Goal: Transaction & Acquisition: Purchase product/service

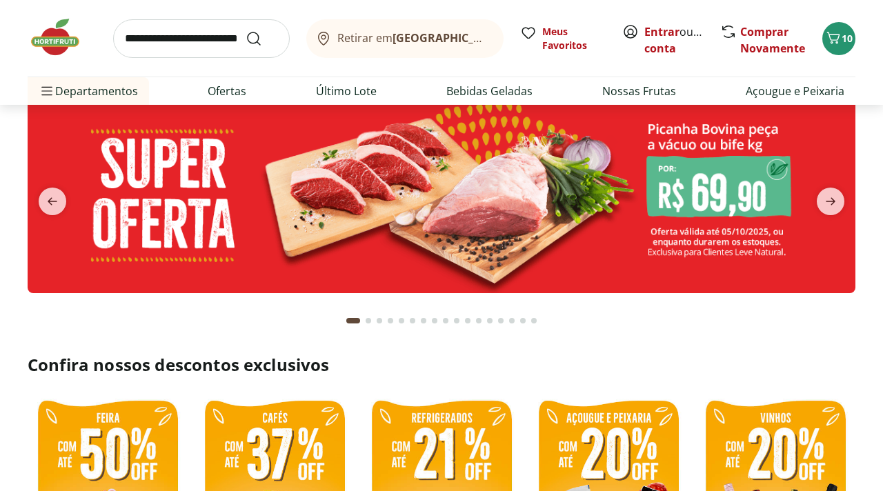
scroll to position [66, 0]
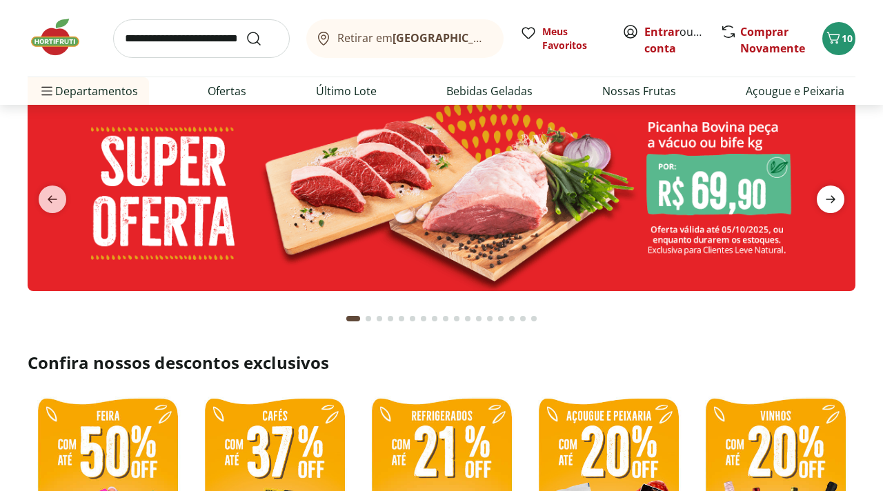
click at [838, 206] on icon "next" at bounding box center [830, 199] width 17 height 17
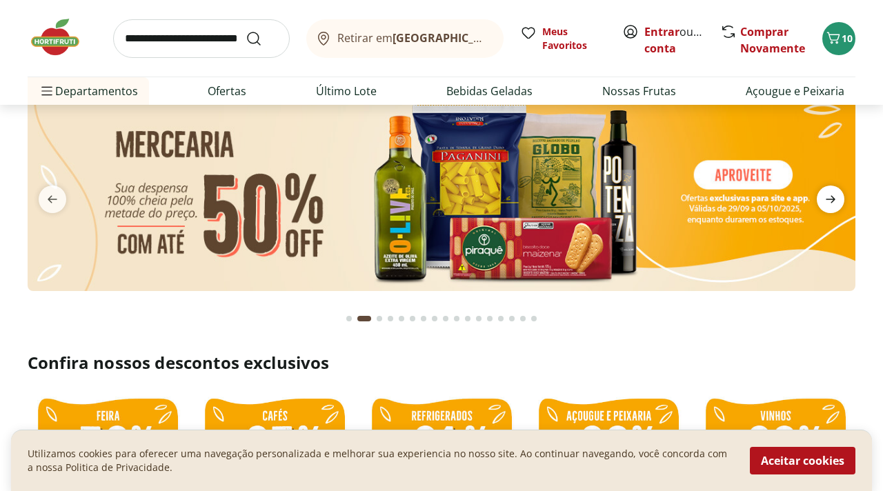
click at [837, 206] on icon "next" at bounding box center [830, 199] width 17 height 17
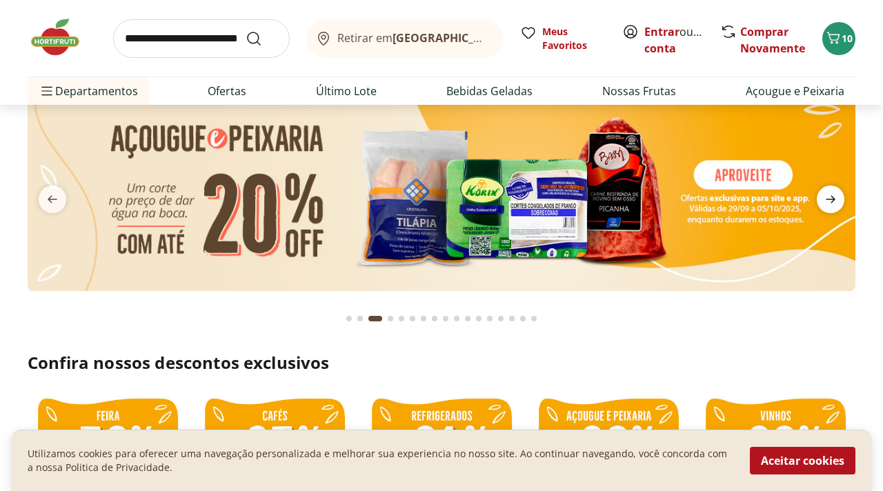
click at [837, 206] on icon "next" at bounding box center [830, 199] width 17 height 17
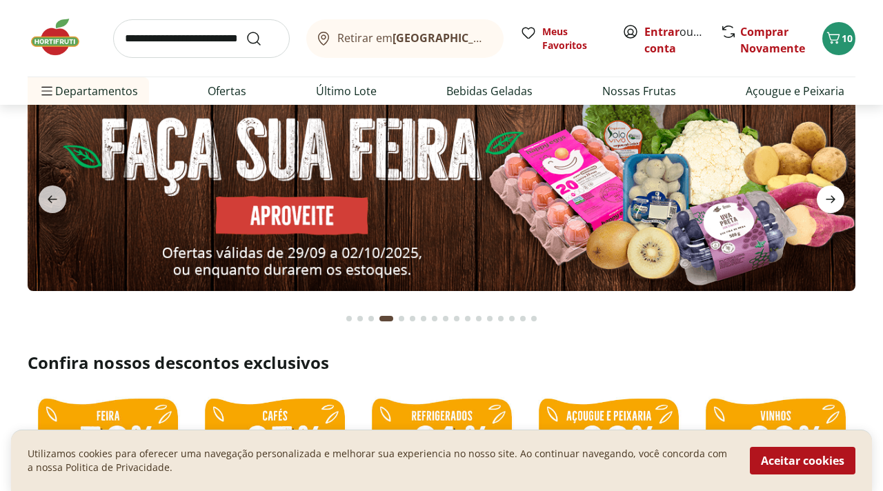
click at [837, 206] on icon "next" at bounding box center [830, 199] width 17 height 17
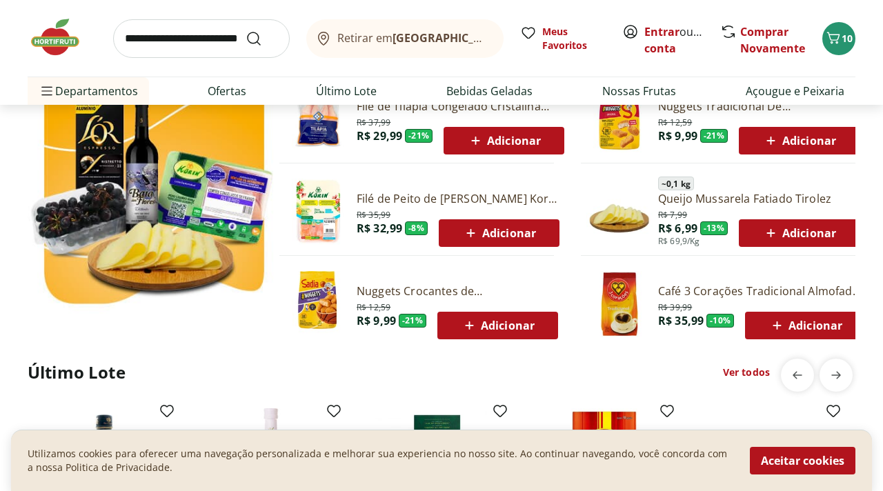
scroll to position [824, 0]
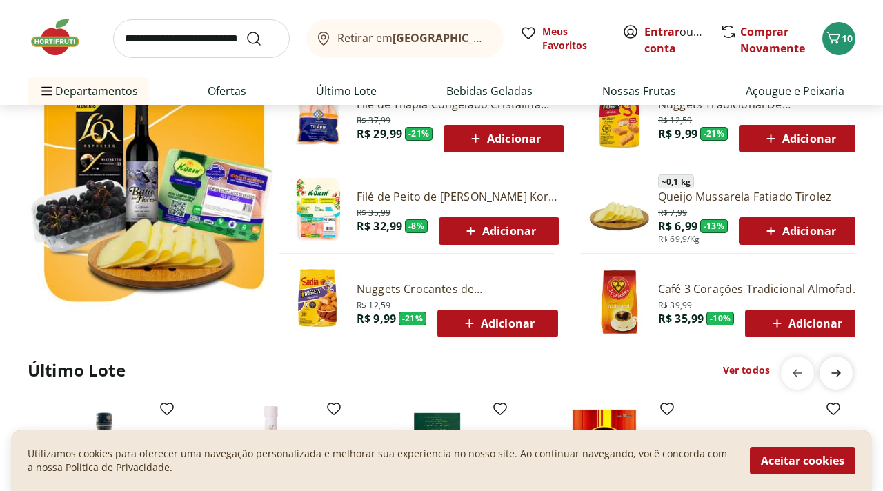
click at [843, 384] on span "next" at bounding box center [836, 373] width 28 height 28
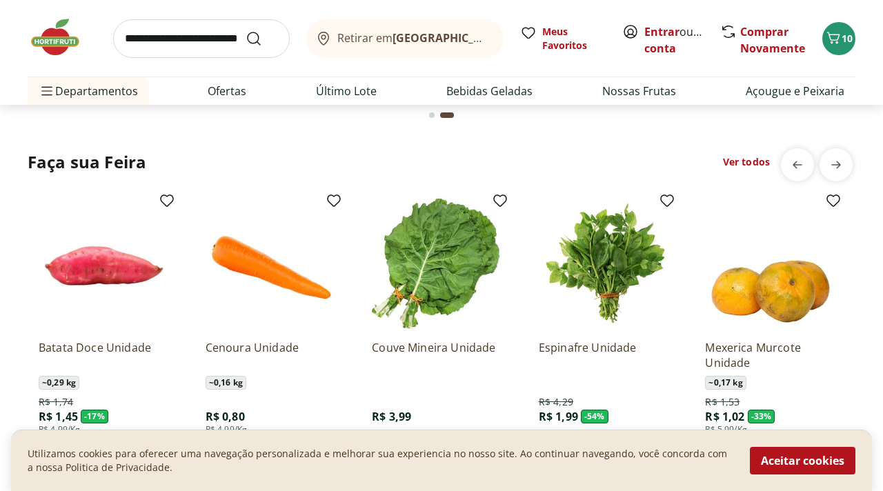
scroll to position [1448, 0]
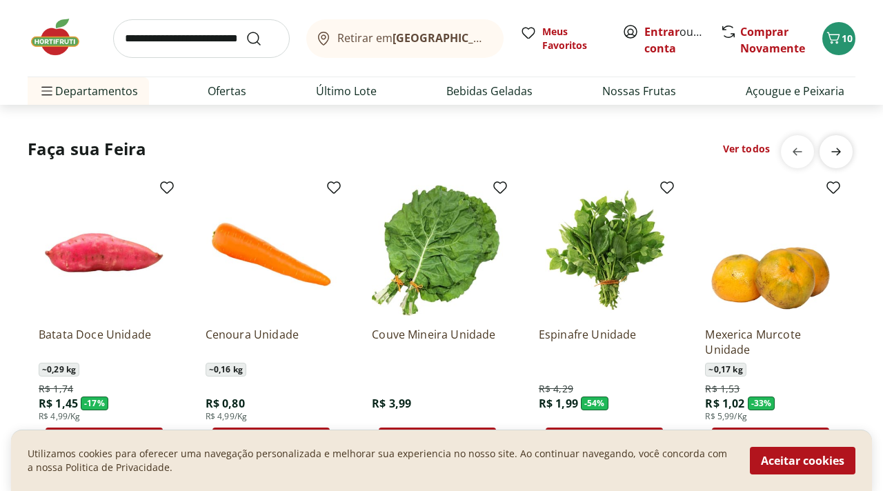
click at [837, 161] on span "next" at bounding box center [836, 152] width 28 height 28
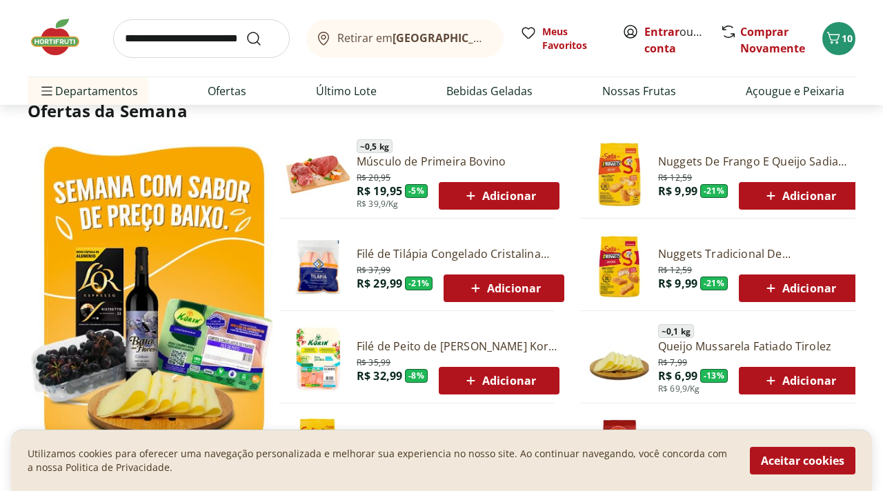
scroll to position [0, 0]
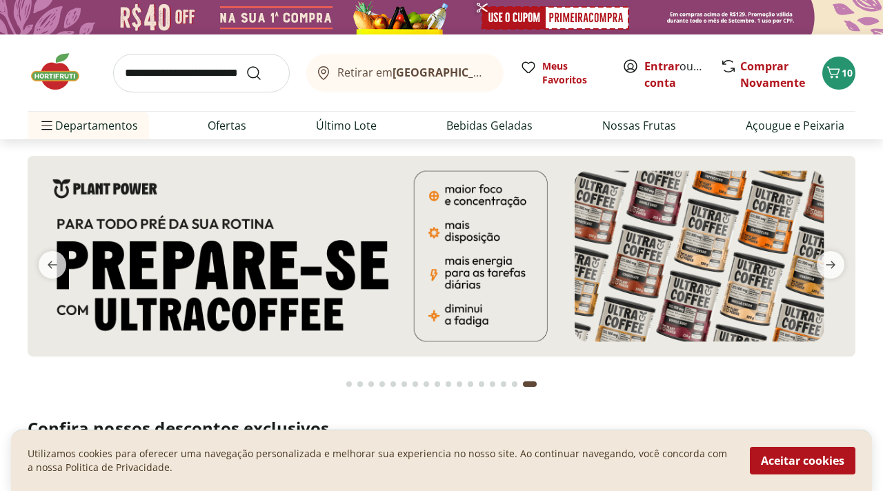
click at [160, 71] on input "search" at bounding box center [201, 73] width 177 height 39
type input "********"
click at [246, 65] on button "Submit Search" at bounding box center [262, 73] width 33 height 17
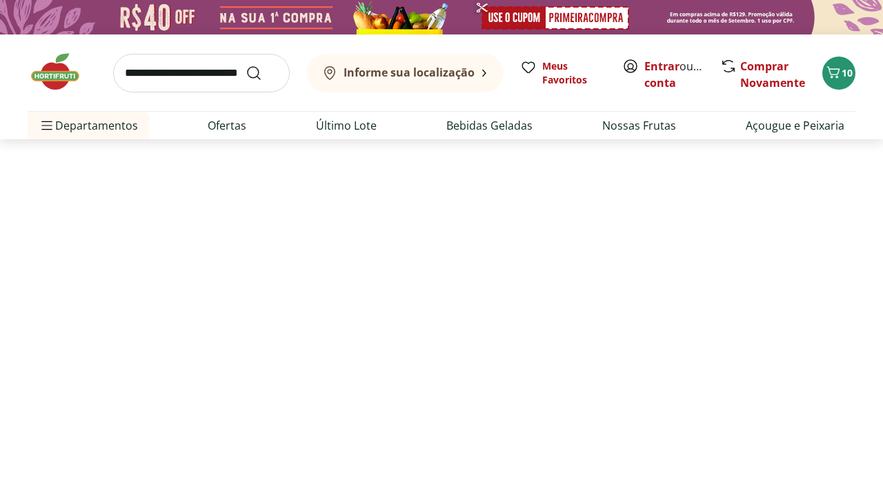
select select "**********"
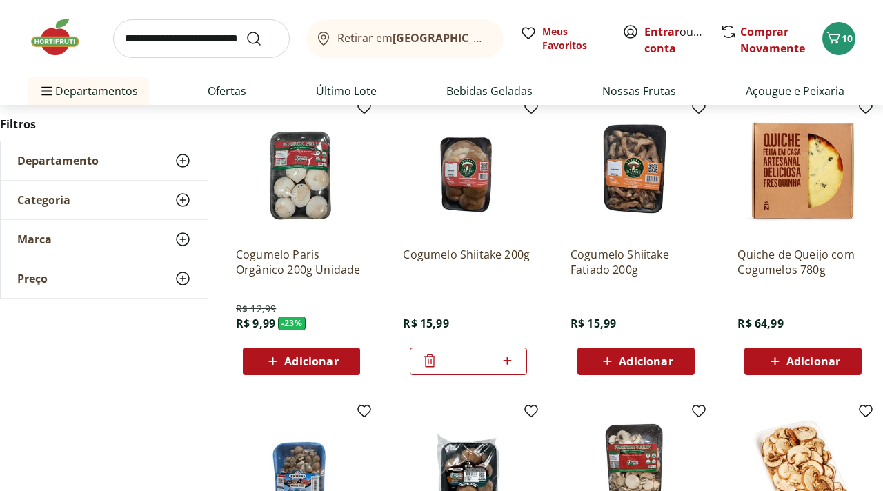
scroll to position [186, 0]
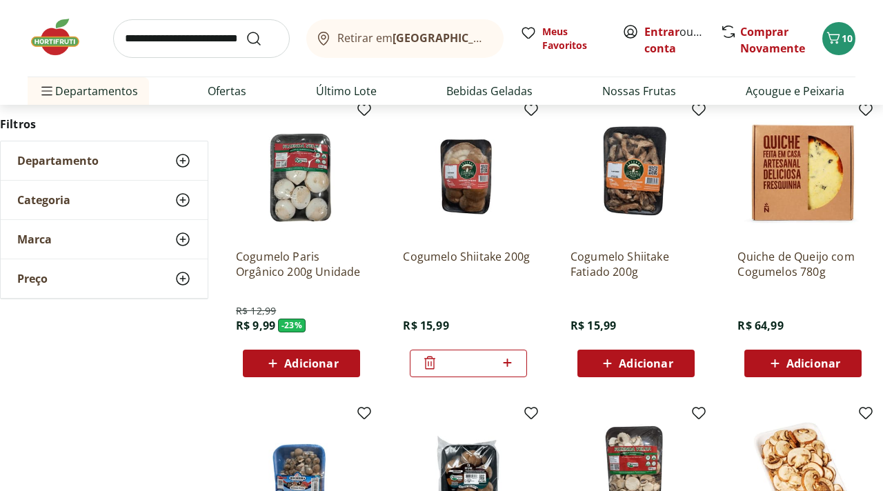
click at [299, 359] on span "Adicionar" at bounding box center [311, 363] width 54 height 11
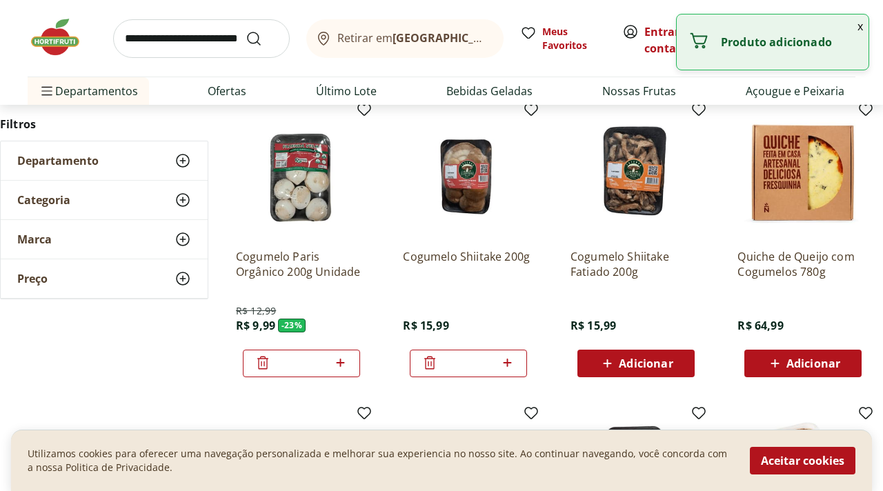
click at [432, 362] on icon at bounding box center [429, 362] width 17 height 17
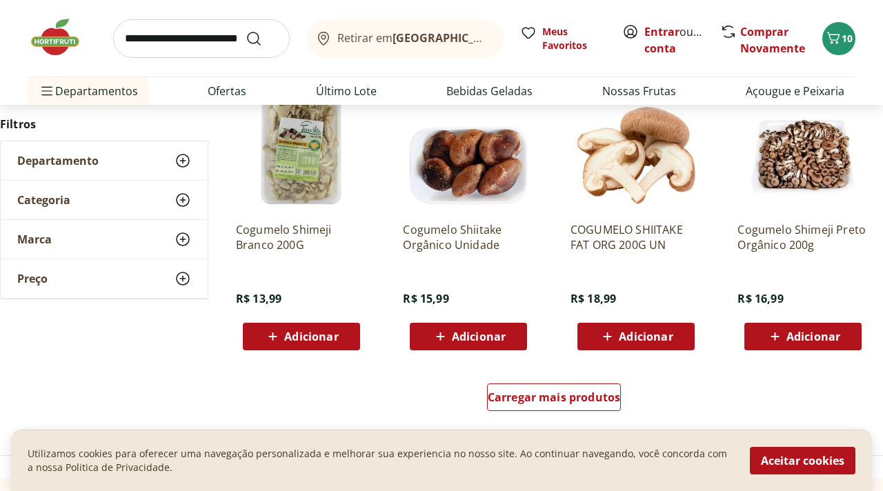
scroll to position [0, 0]
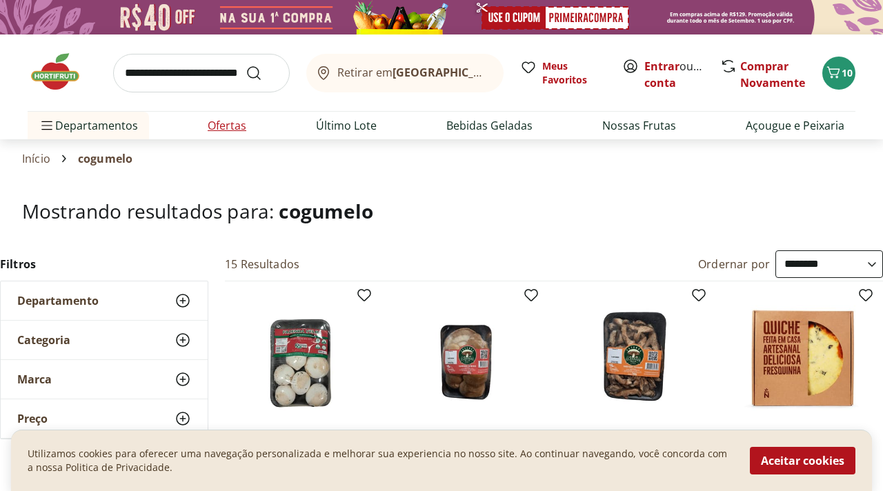
click at [241, 127] on link "Ofertas" at bounding box center [227, 125] width 39 height 17
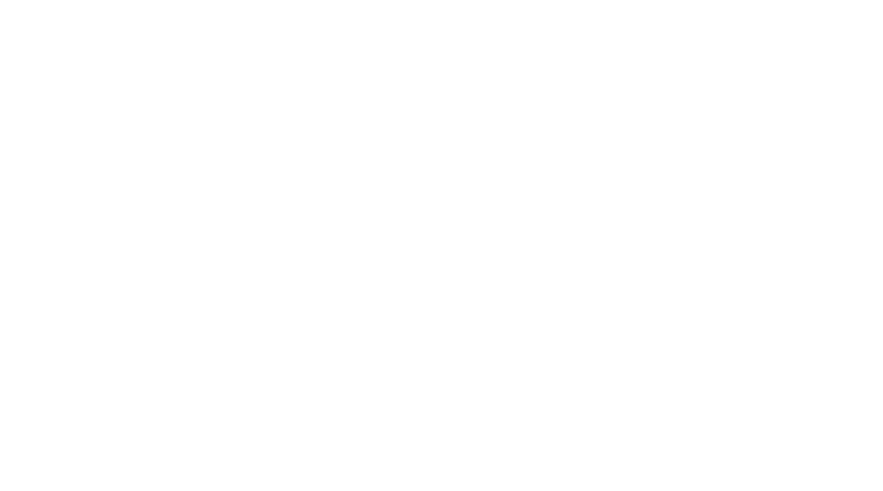
select select "**********"
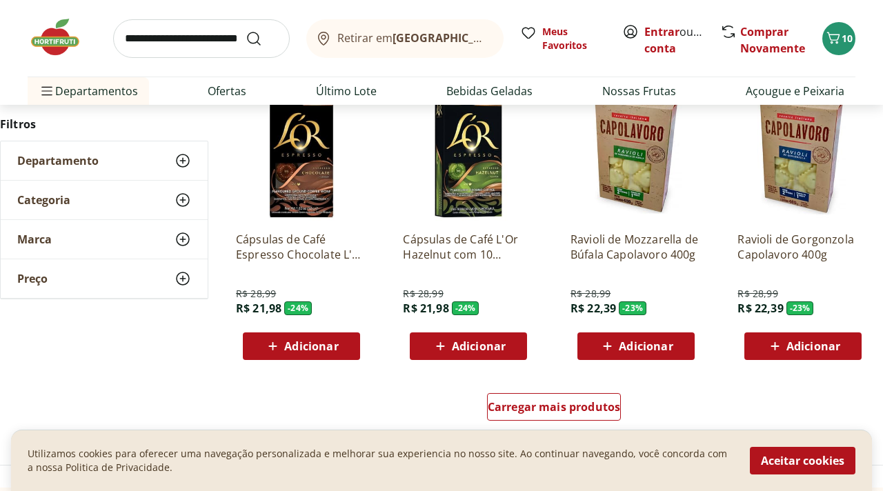
scroll to position [761, 0]
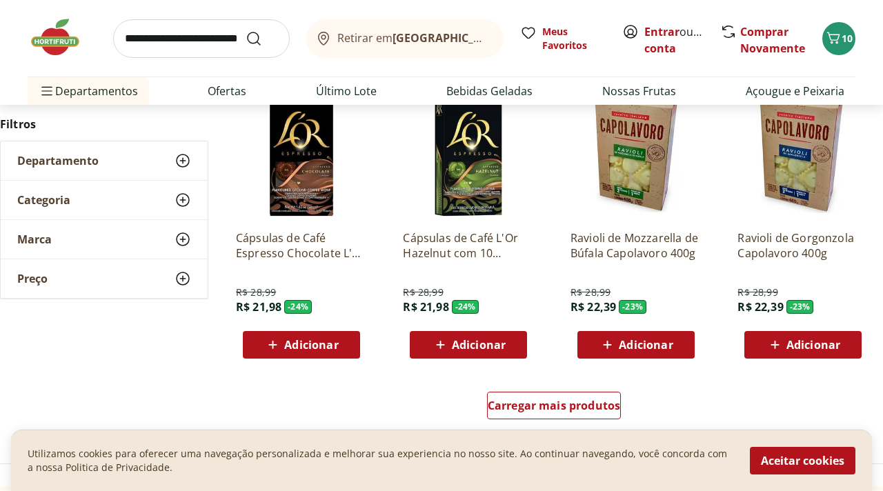
click at [603, 341] on icon at bounding box center [607, 345] width 17 height 17
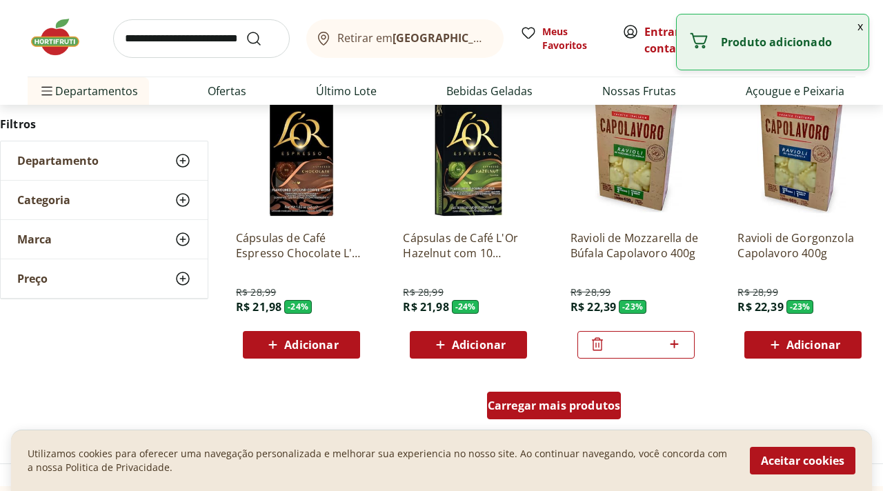
click at [550, 408] on span "Carregar mais produtos" at bounding box center [554, 405] width 133 height 11
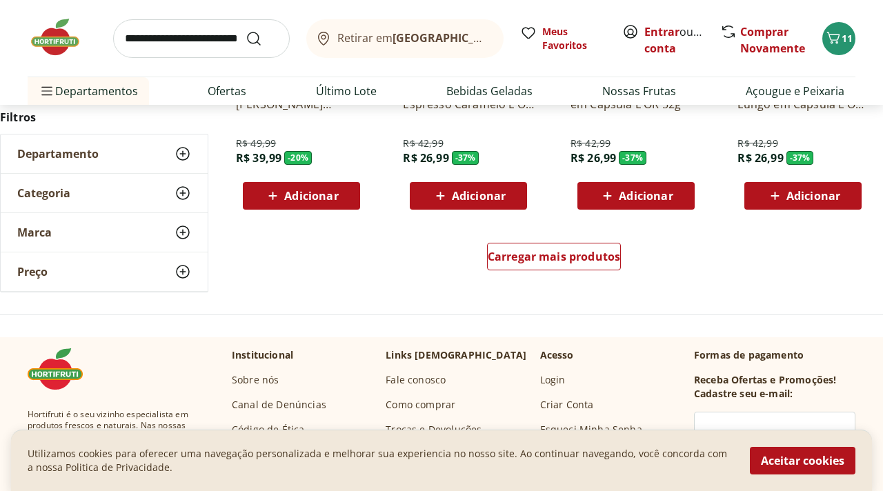
scroll to position [1810, 0]
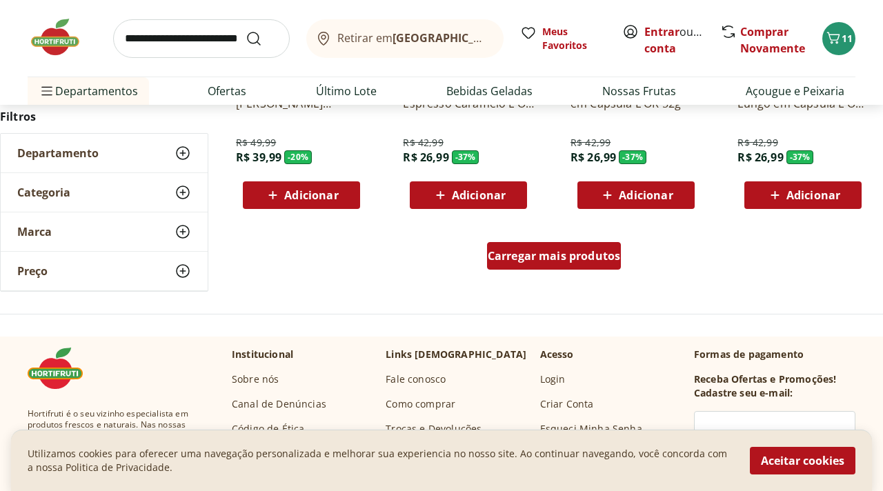
click at [545, 264] on div "Carregar mais produtos" at bounding box center [554, 256] width 134 height 28
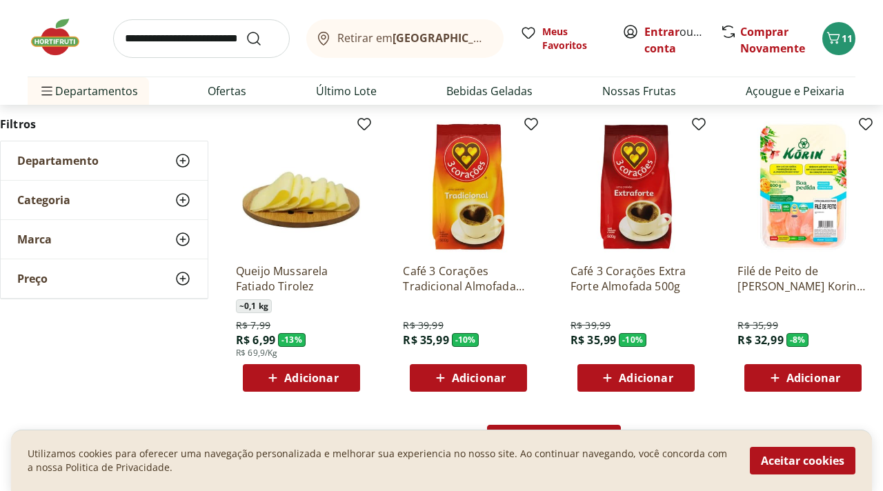
scroll to position [2710, 0]
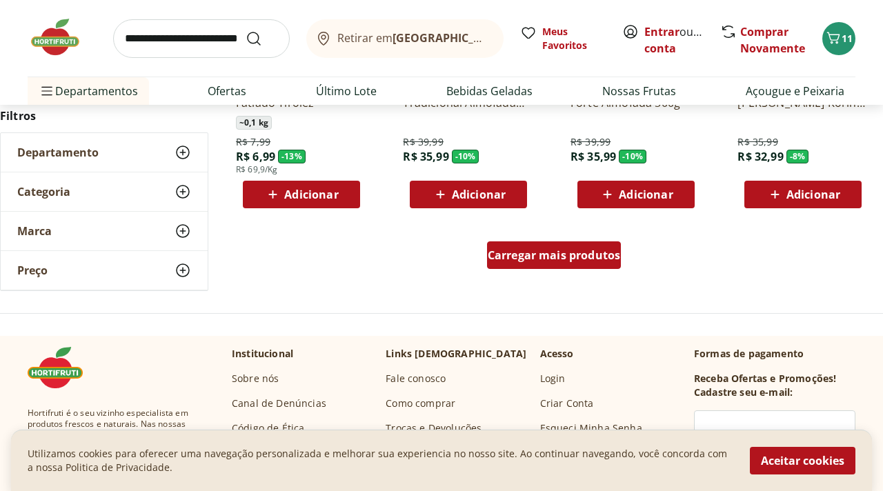
click at [545, 264] on div "Carregar mais produtos" at bounding box center [554, 255] width 134 height 28
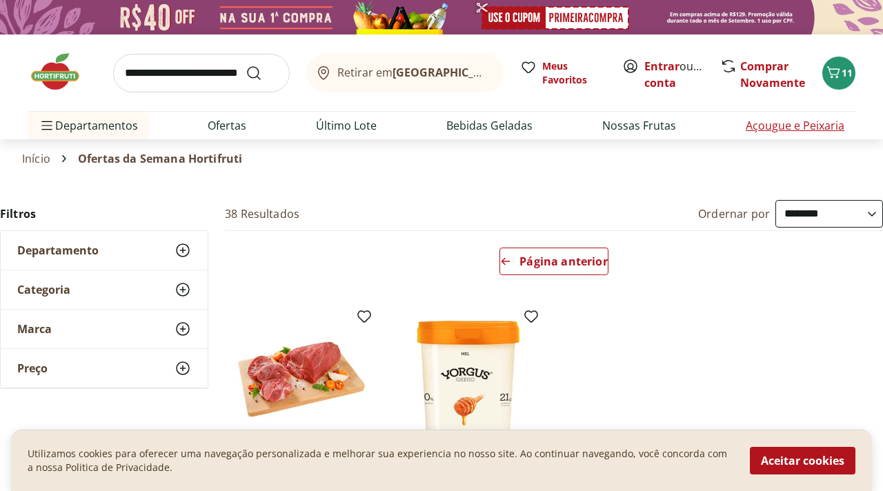
click at [769, 132] on link "Açougue e Peixaria" at bounding box center [794, 125] width 99 height 17
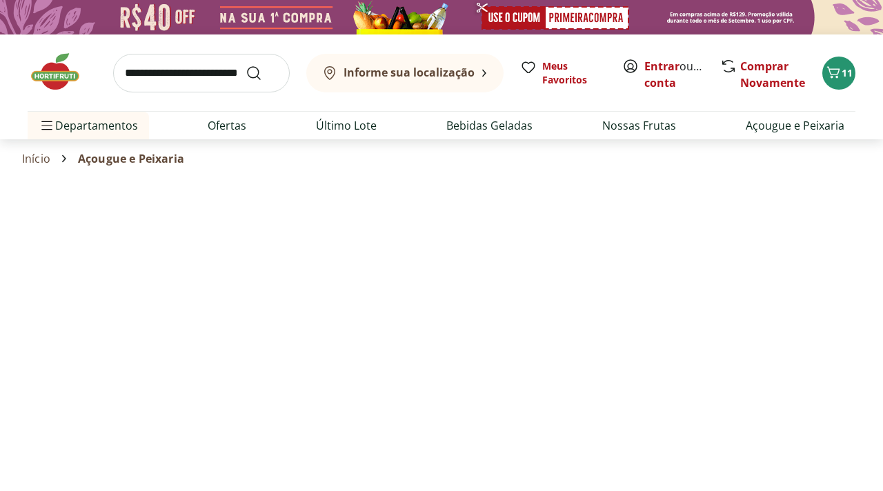
select select "**********"
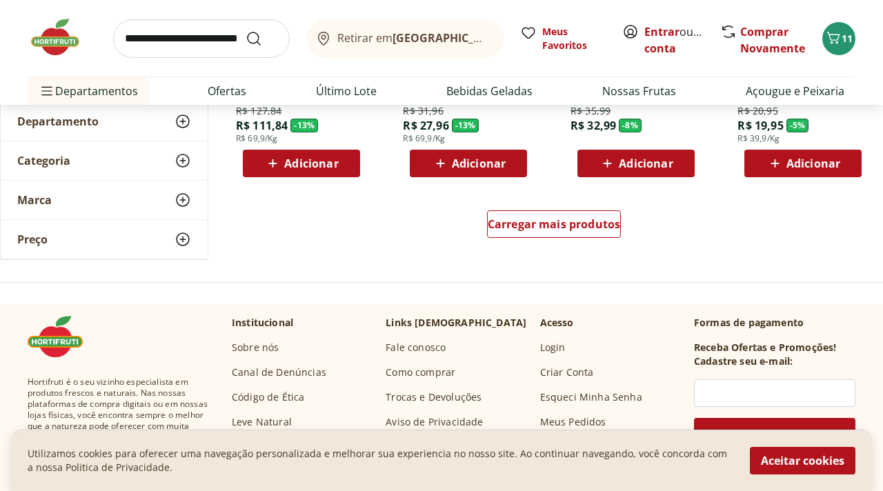
scroll to position [943, 0]
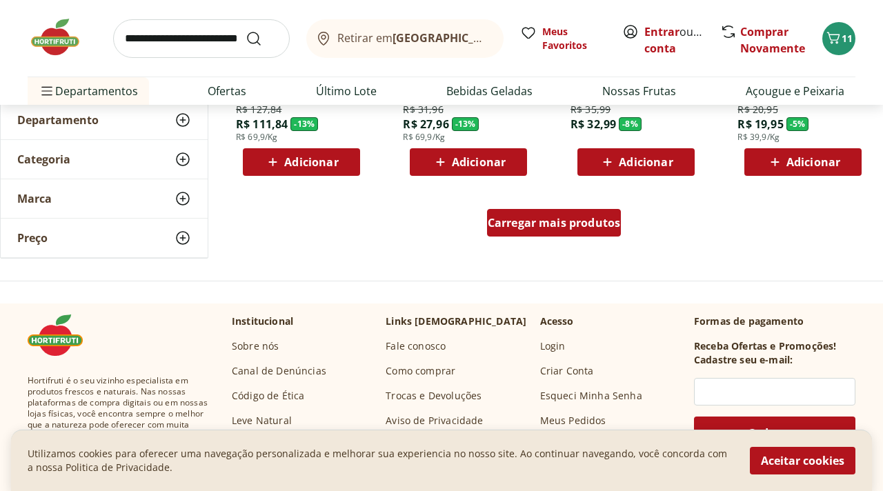
click at [552, 217] on span "Carregar mais produtos" at bounding box center [554, 222] width 133 height 11
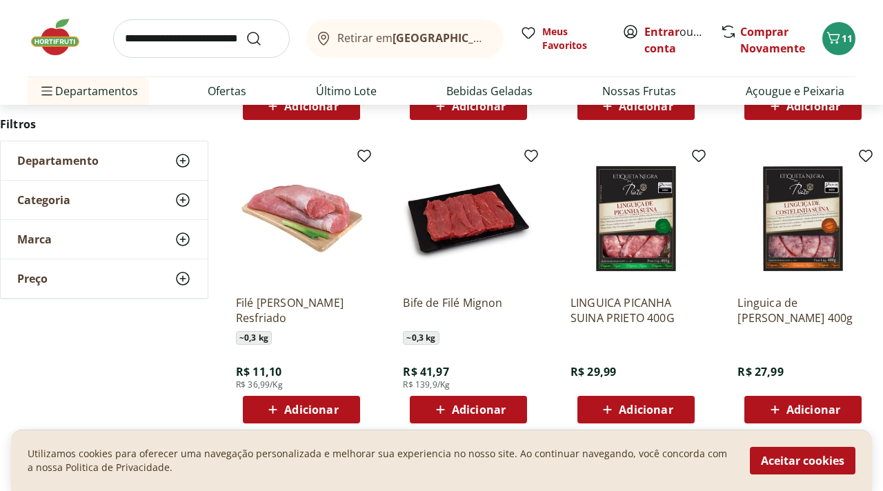
scroll to position [0, 0]
